Goal: Contribute content

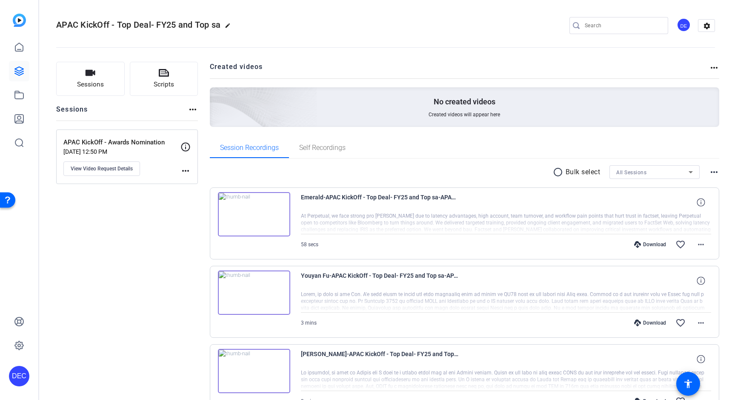
scroll to position [97, 0]
click at [129, 168] on span "View Video Request Details" at bounding box center [102, 168] width 62 height 7
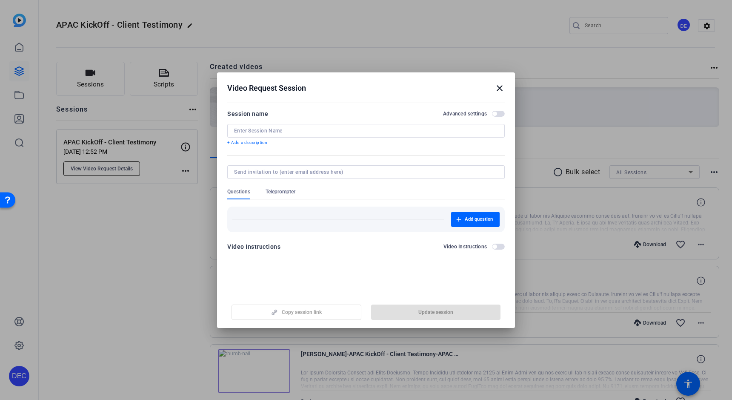
type input "APAC KickOff - Client Testimony"
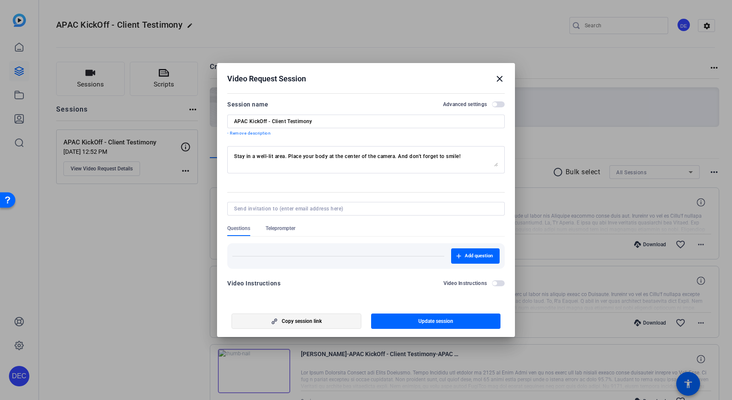
click at [138, 52] on span "button" at bounding box center [134, 49] width 5 height 5
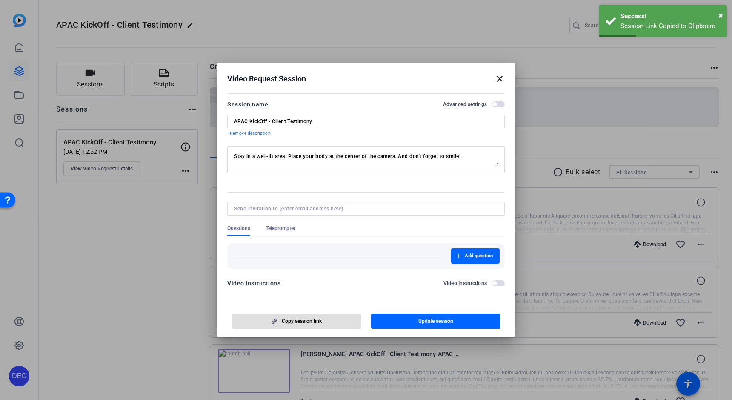
click at [500, 77] on mat-icon "close" at bounding box center [500, 79] width 10 height 10
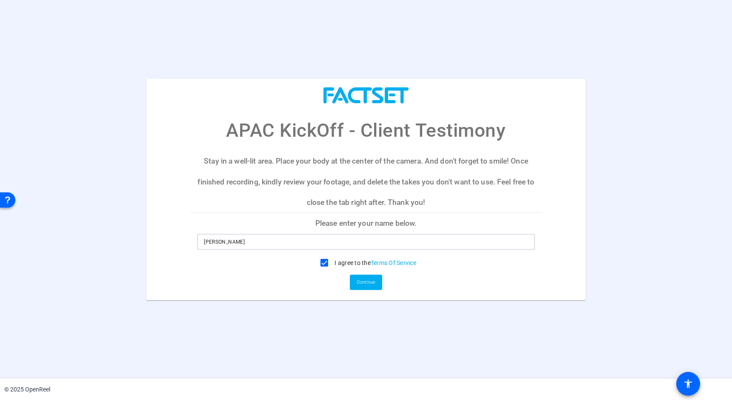
click at [313, 244] on input "David Edric Collado" at bounding box center [366, 242] width 324 height 10
click at [393, 281] on mat-card-actions "Continue" at bounding box center [366, 282] width 359 height 22
click at [369, 285] on span "Continue" at bounding box center [366, 282] width 19 height 13
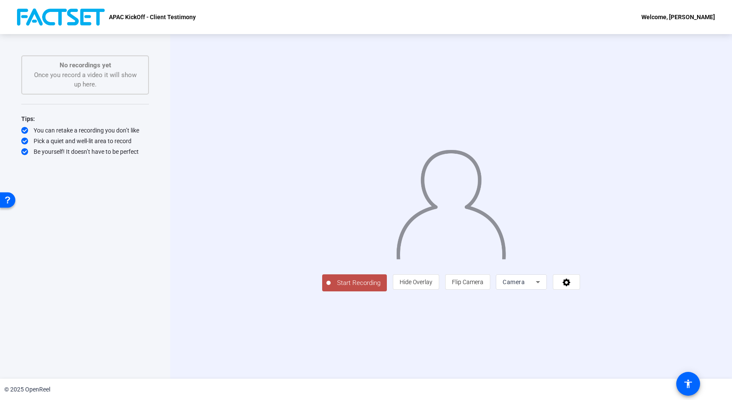
click at [331, 288] on span "Start Recording" at bounding box center [359, 283] width 56 height 10
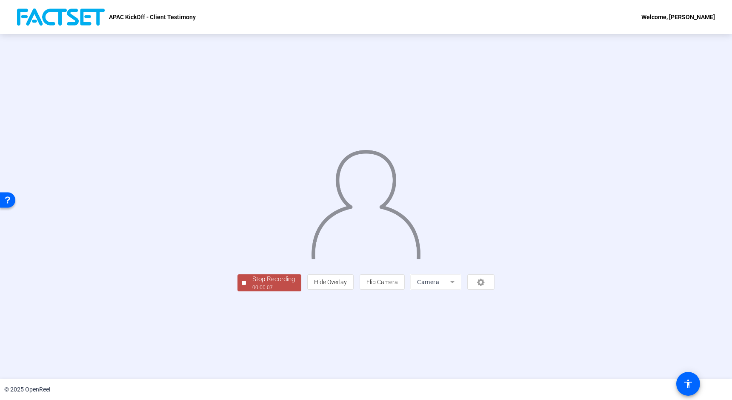
click at [242, 285] on div at bounding box center [244, 283] width 4 height 4
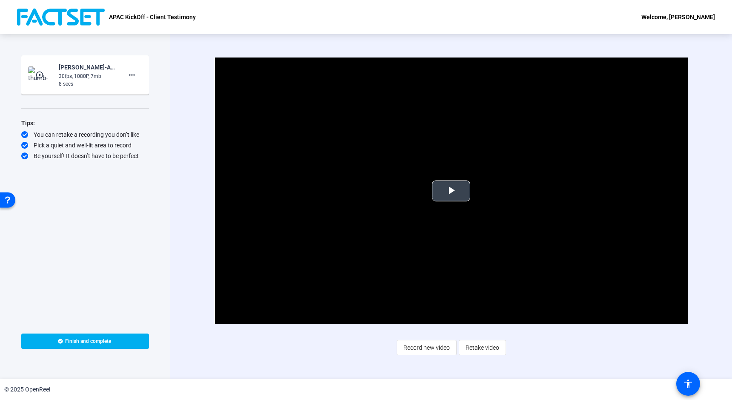
click at [451, 191] on span "Video Player" at bounding box center [451, 191] width 0 height 0
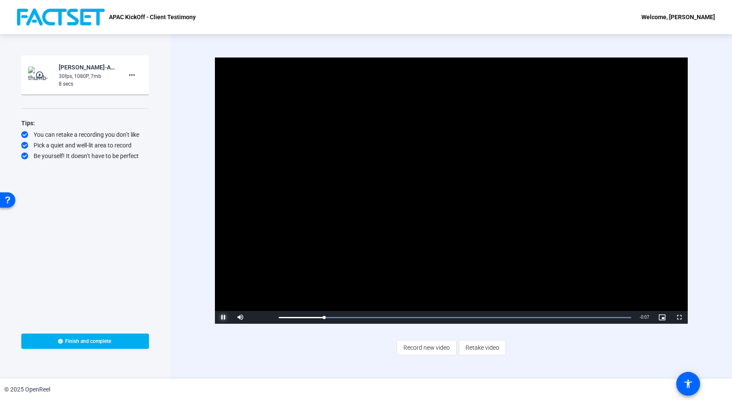
click at [222, 317] on span "Video Player" at bounding box center [223, 317] width 17 height 0
click at [134, 79] on mat-icon "more_horiz" at bounding box center [132, 75] width 10 height 10
click at [150, 94] on span "Delete clip" at bounding box center [146, 93] width 34 height 10
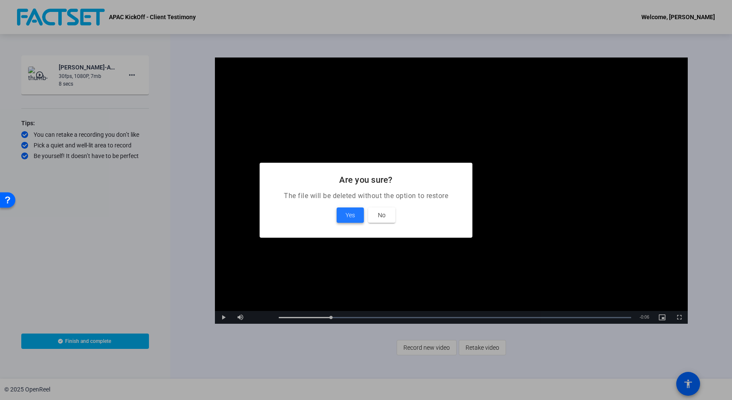
click at [339, 218] on span at bounding box center [350, 215] width 27 height 20
